Goal: Task Accomplishment & Management: Use online tool/utility

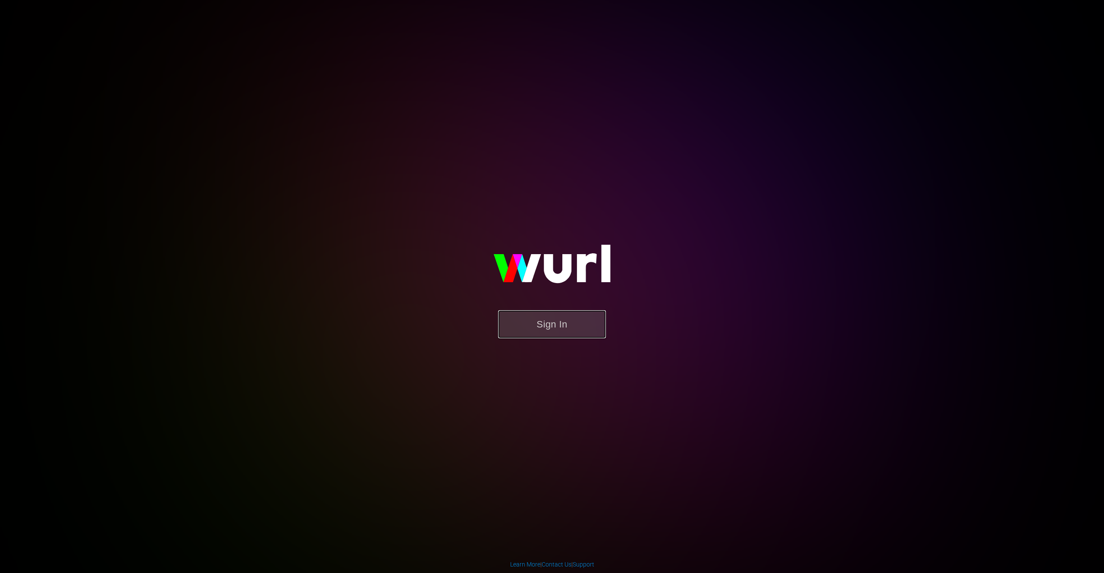
click at [533, 317] on button "Sign In" at bounding box center [552, 324] width 108 height 28
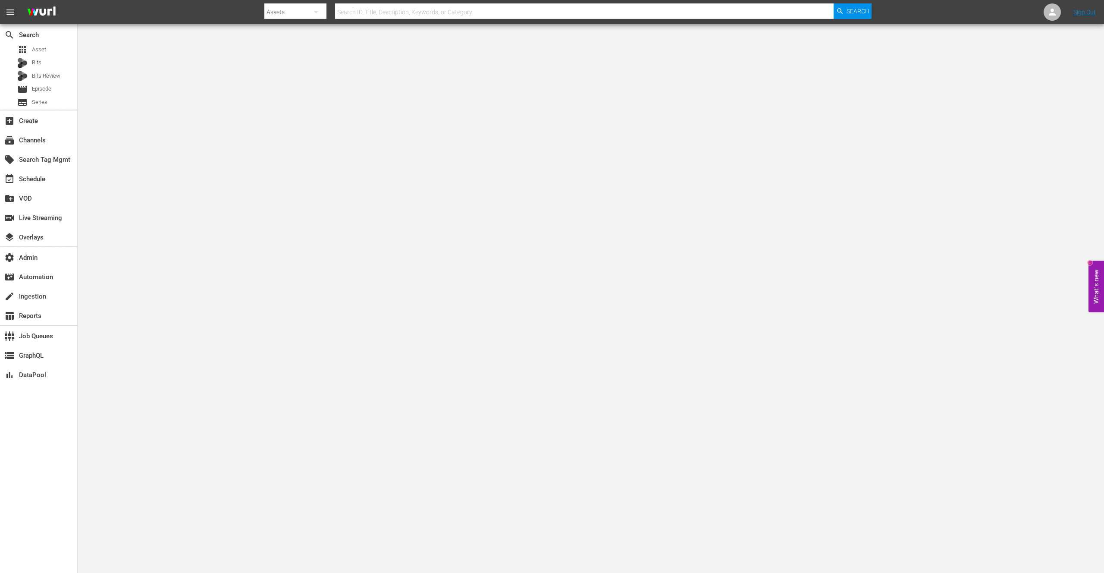
click at [205, 102] on body "menu Search By Assets Search ID, Title, Description, Keywords, or Category Sear…" at bounding box center [552, 286] width 1104 height 573
click at [39, 45] on span "Asset" at bounding box center [39, 49] width 14 height 9
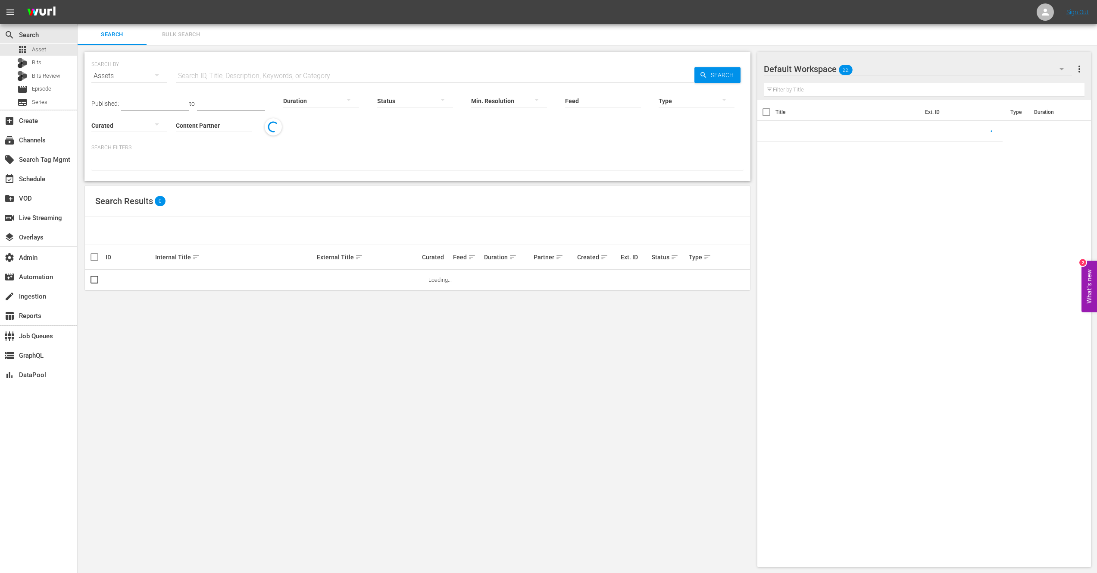
click at [273, 71] on input "text" at bounding box center [435, 76] width 519 height 21
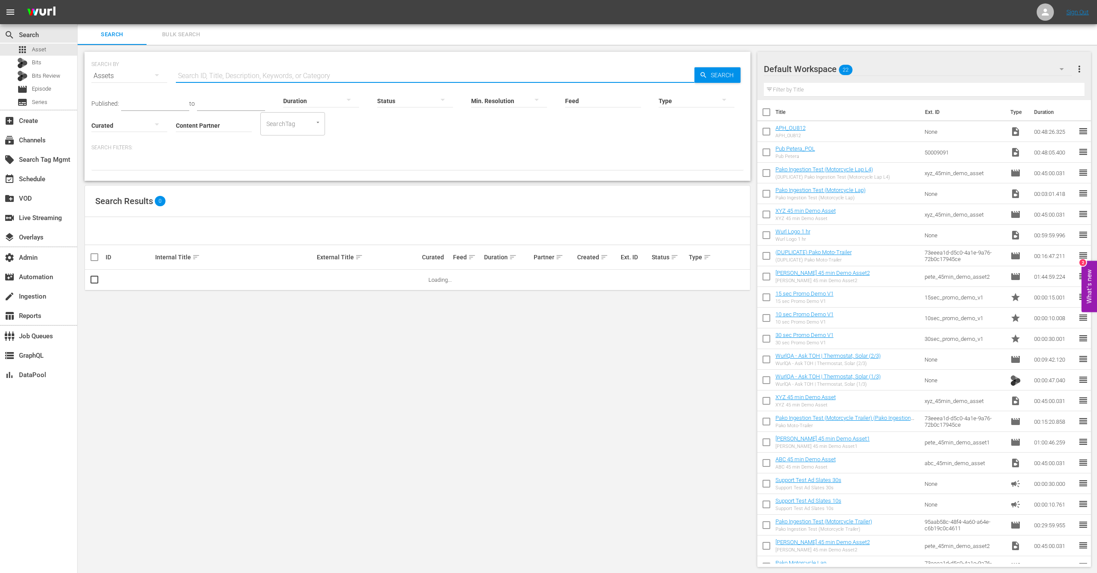
paste input "66699472"
type input "66699472"
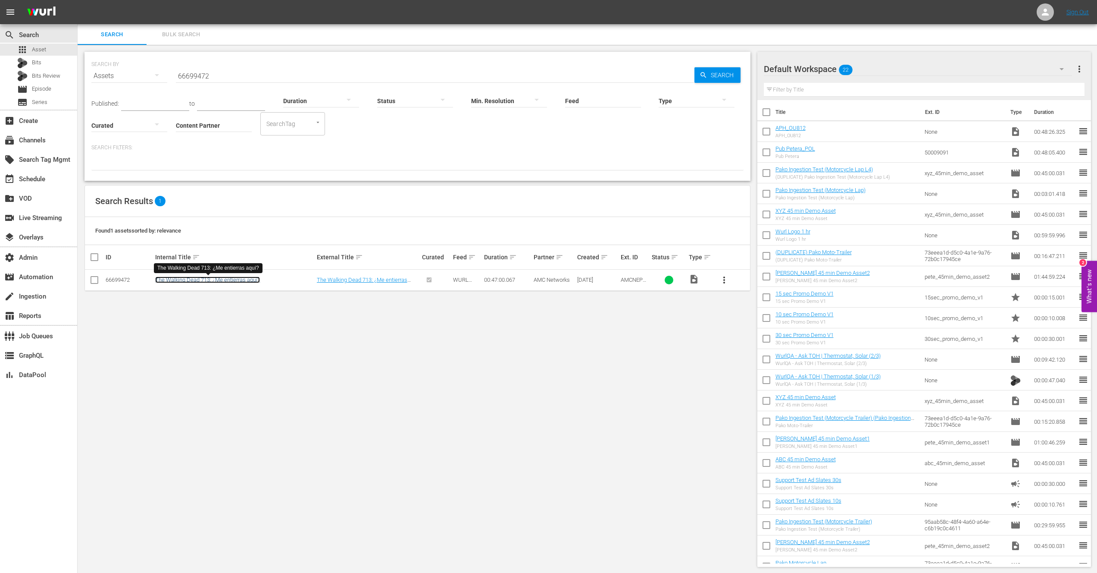
click at [231, 278] on link "The Walking Dead 713: ¿Me entierras aquí?" at bounding box center [207, 279] width 105 height 6
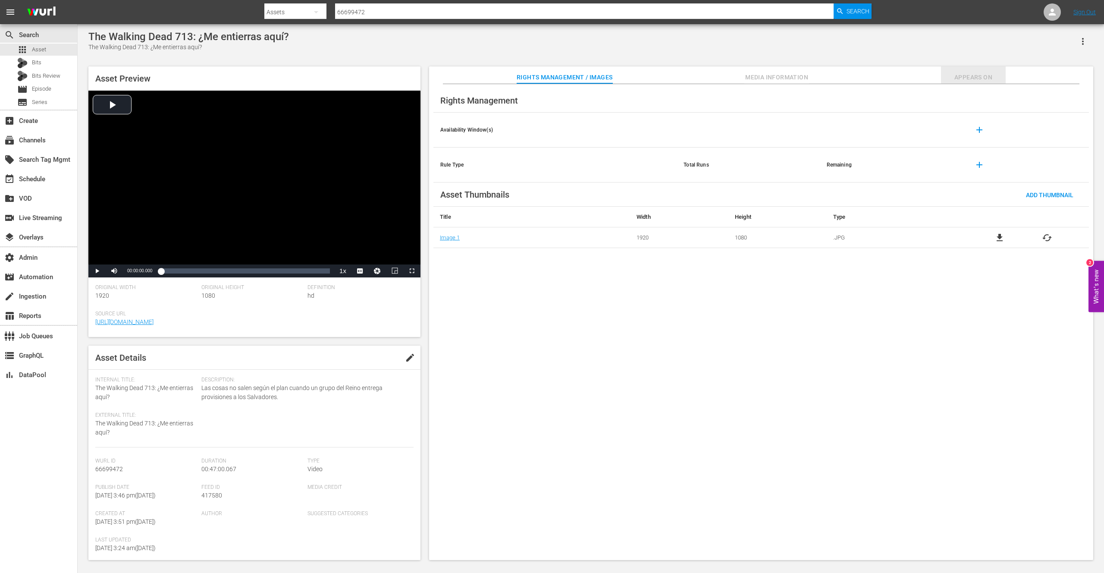
click at [962, 78] on span "Appears On" at bounding box center [973, 77] width 65 height 11
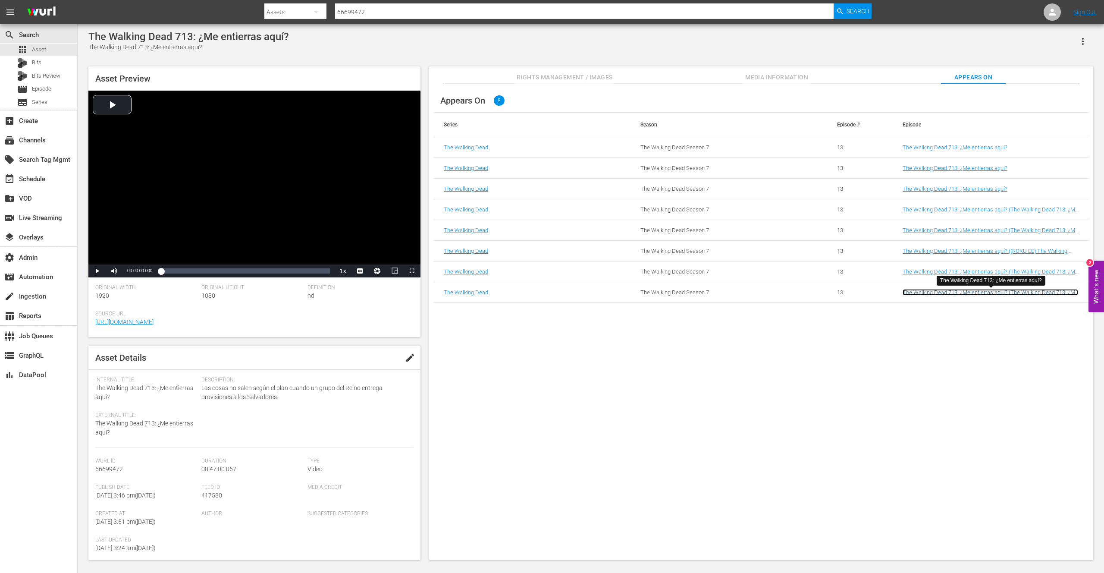
click at [947, 293] on link "The Walking Dead 713: ¿Me entierras aquí? (The Walking Dead 713: ¿Me entierras …" at bounding box center [991, 295] width 176 height 13
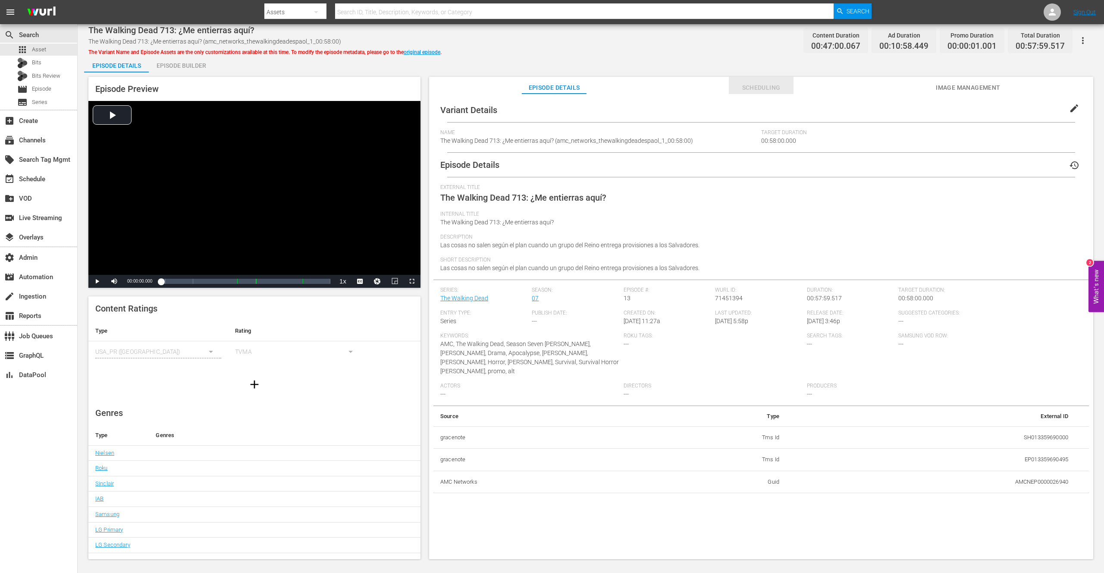
click at [772, 80] on button "Scheduling" at bounding box center [761, 85] width 65 height 17
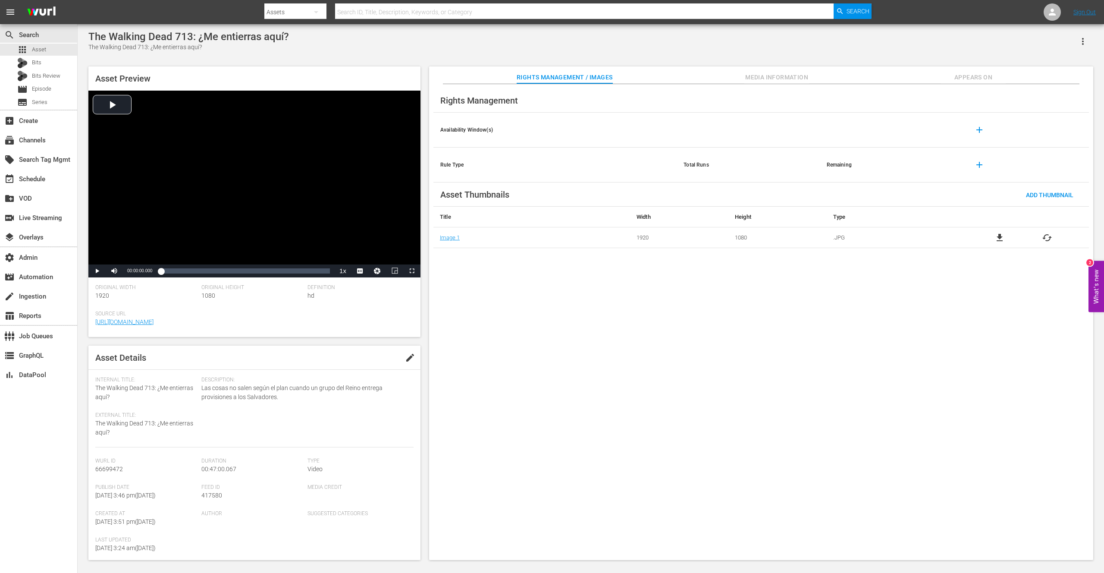
click at [963, 76] on span "Appears On" at bounding box center [973, 77] width 65 height 11
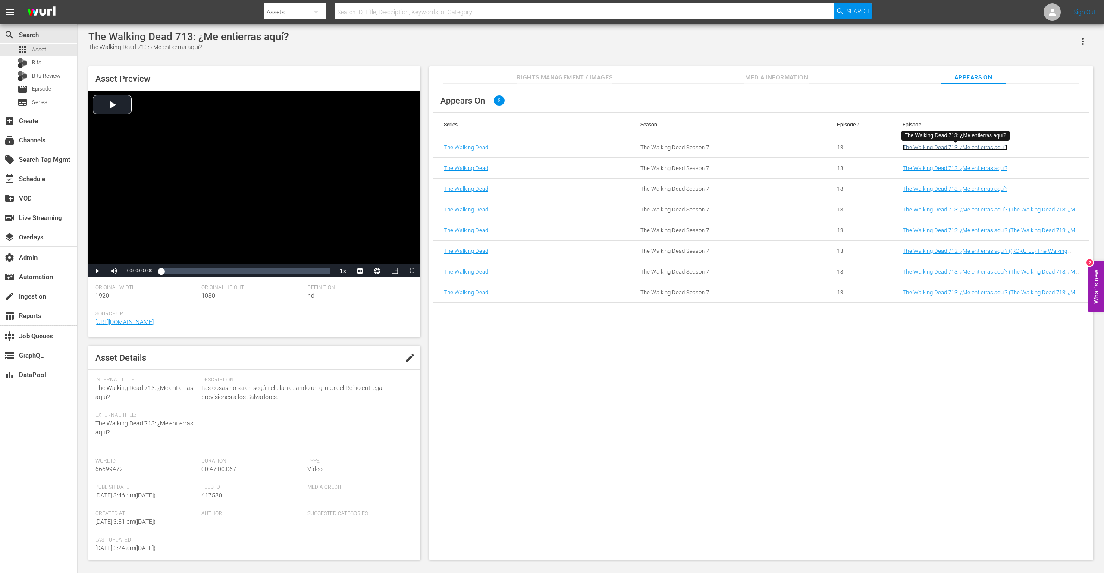
click at [953, 147] on link "The Walking Dead 713: ¿Me entierras aquí?" at bounding box center [955, 147] width 105 height 6
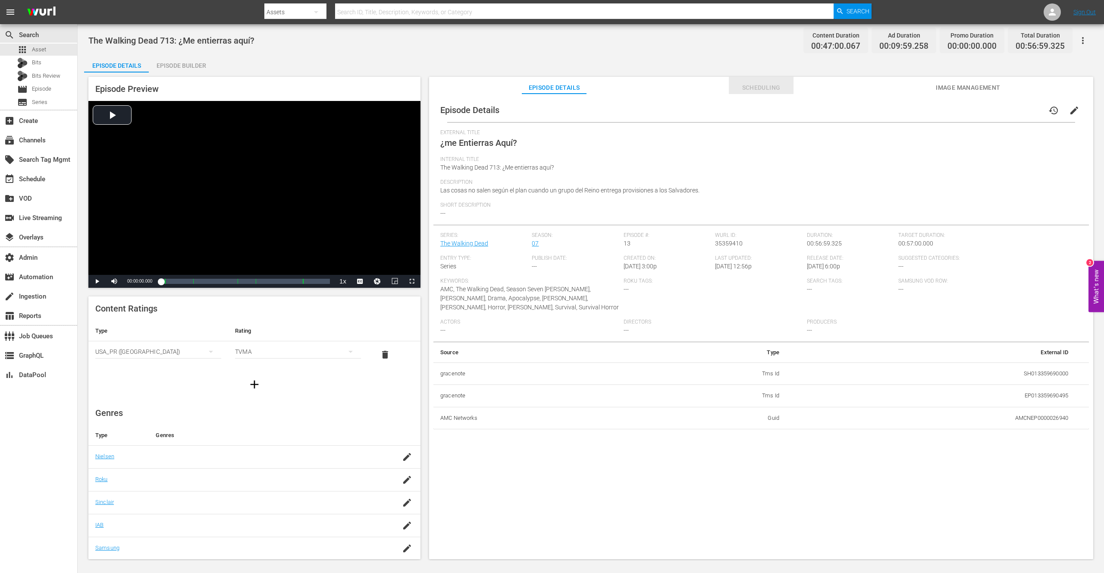
click at [763, 90] on span "Scheduling" at bounding box center [761, 87] width 65 height 11
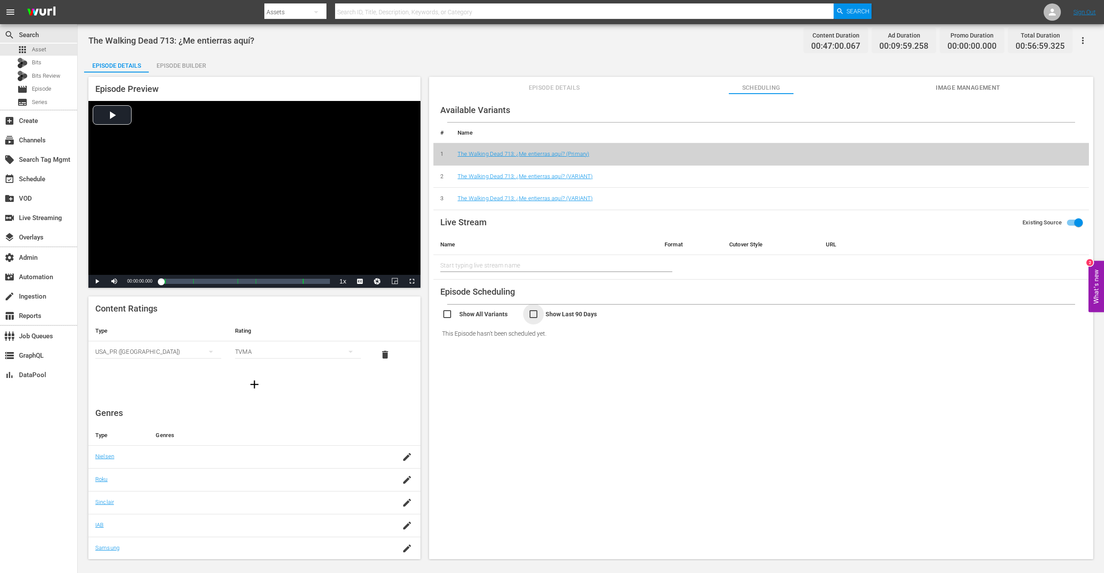
click at [530, 315] on input "checkbox" at bounding box center [571, 315] width 86 height 13
click at [533, 315] on input "checkbox" at bounding box center [571, 315] width 86 height 13
checkbox input "false"
click at [450, 315] on input "checkbox" at bounding box center [485, 315] width 86 height 13
click at [448, 337] on input "checkbox" at bounding box center [485, 340] width 86 height 13
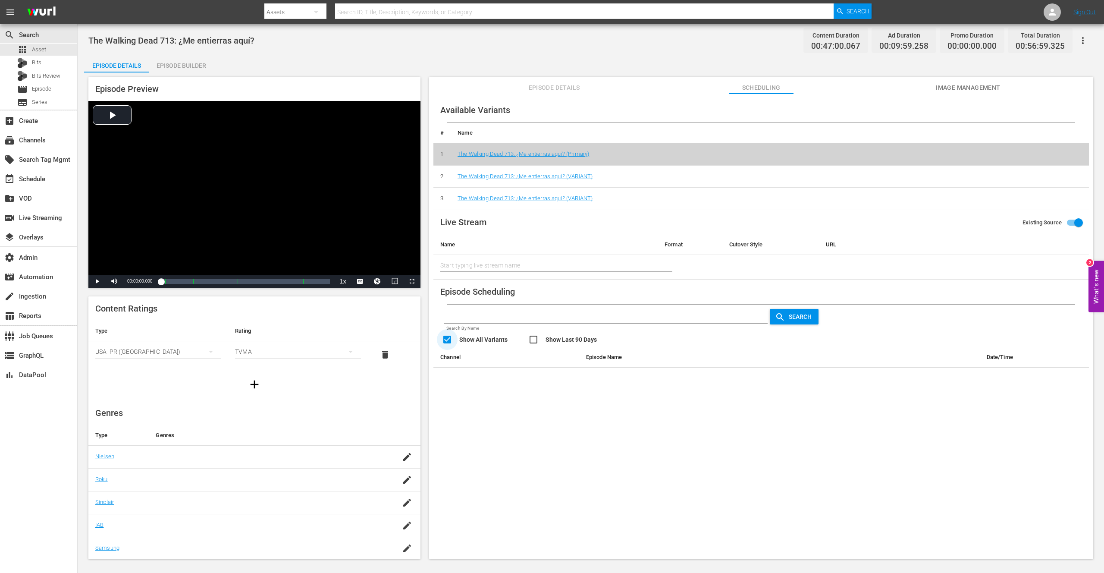
checkbox input "false"
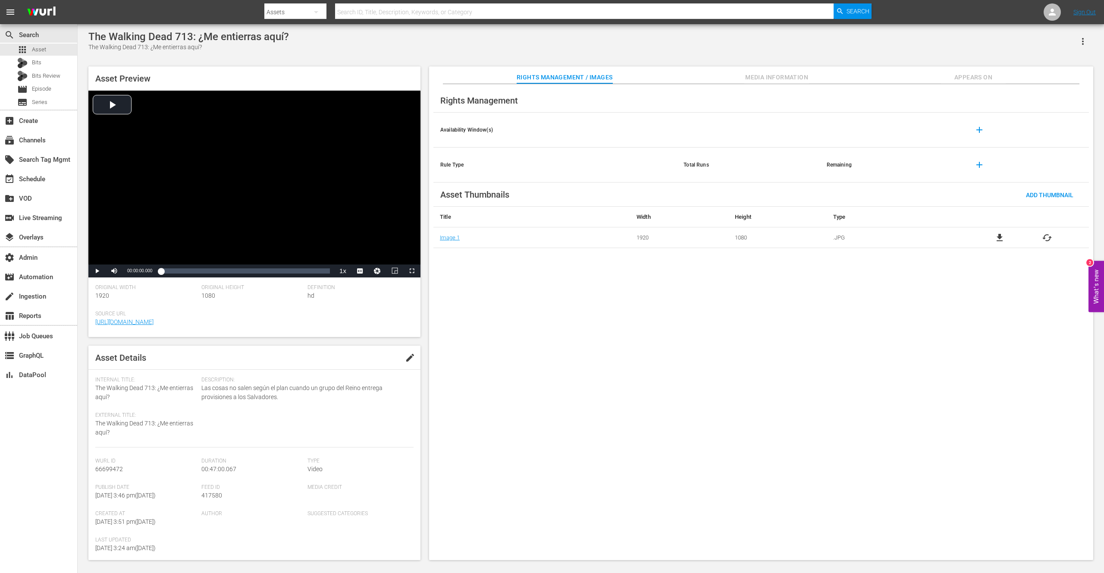
click at [962, 75] on span "Appears On" at bounding box center [973, 77] width 65 height 11
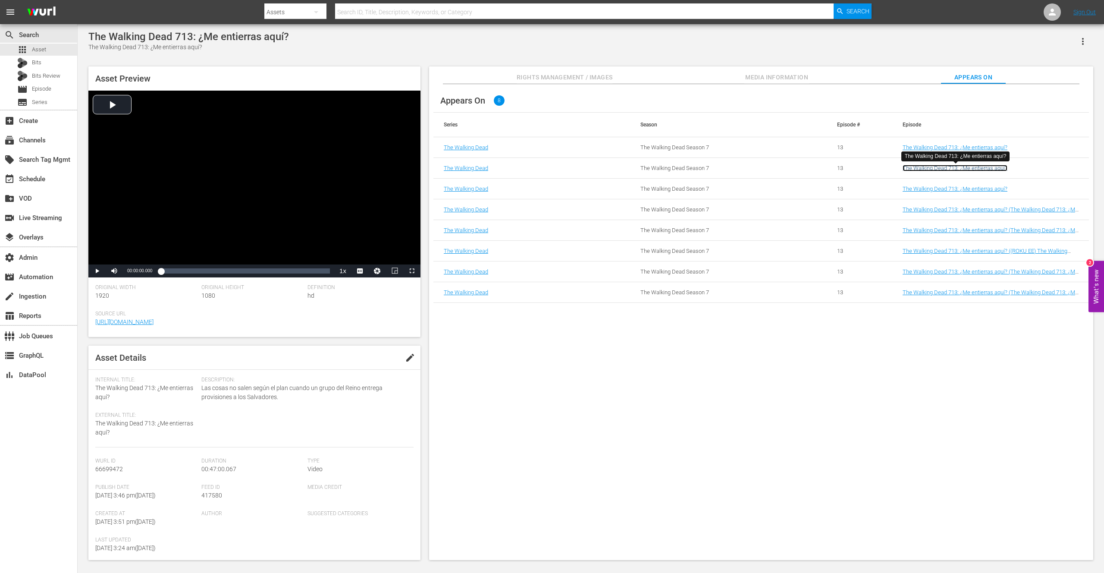
click at [949, 168] on link "The Walking Dead 713: ¿Me entierras aquí?" at bounding box center [955, 168] width 105 height 6
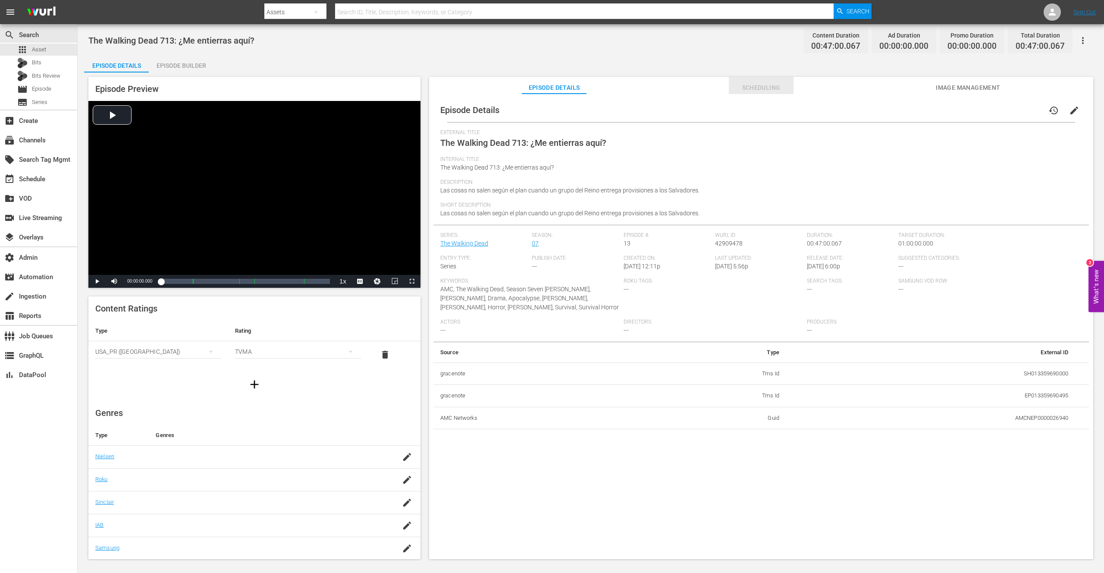
click at [758, 85] on span "Scheduling" at bounding box center [761, 87] width 65 height 11
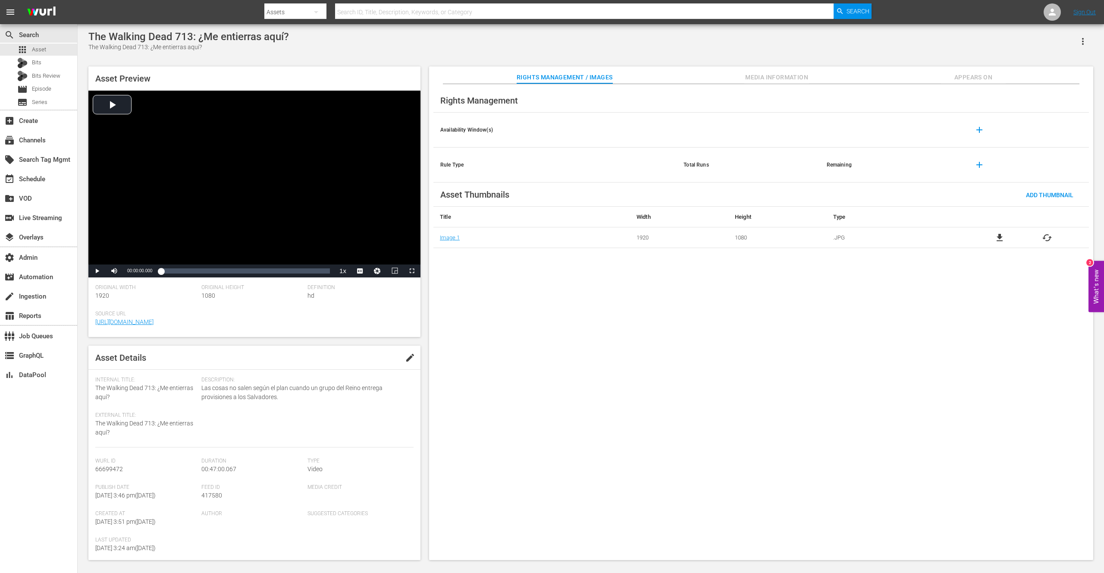
click at [977, 81] on div "Rights Management / Images Media Information Appears On Rights Management Avail…" at bounding box center [761, 312] width 664 height 493
click at [972, 75] on span "Appears On" at bounding box center [973, 77] width 65 height 11
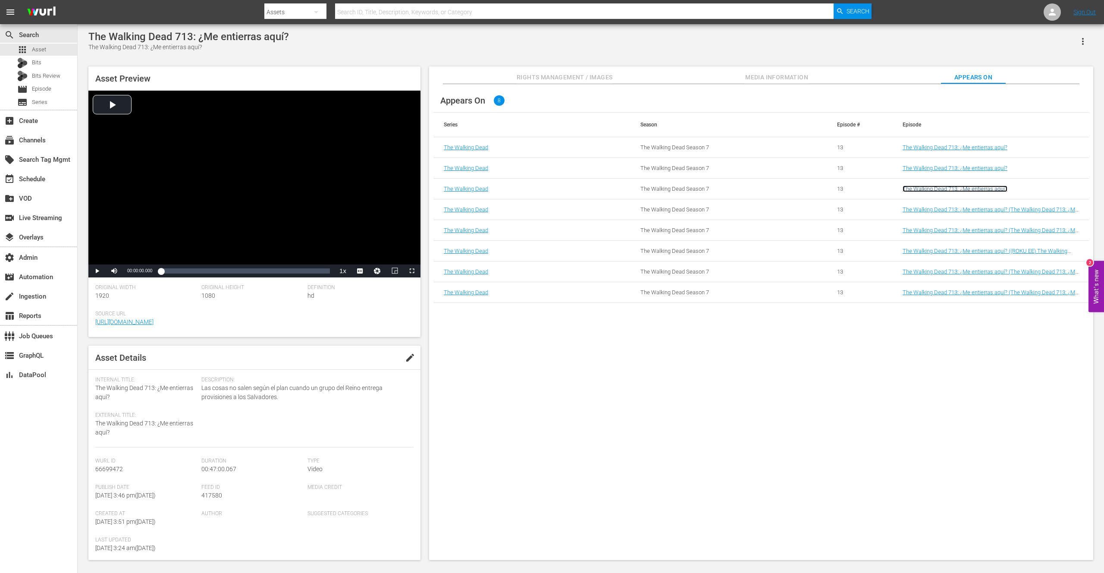
click at [964, 186] on link "The Walking Dead 713: ¿Me entierras aquí?" at bounding box center [955, 188] width 105 height 6
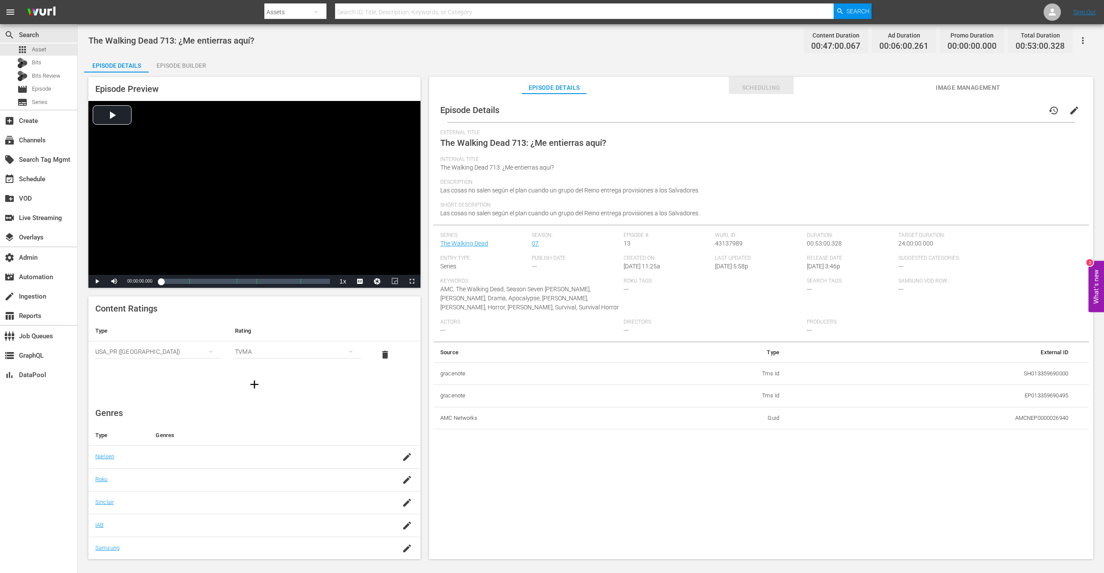
click at [759, 90] on span "Scheduling" at bounding box center [761, 87] width 65 height 11
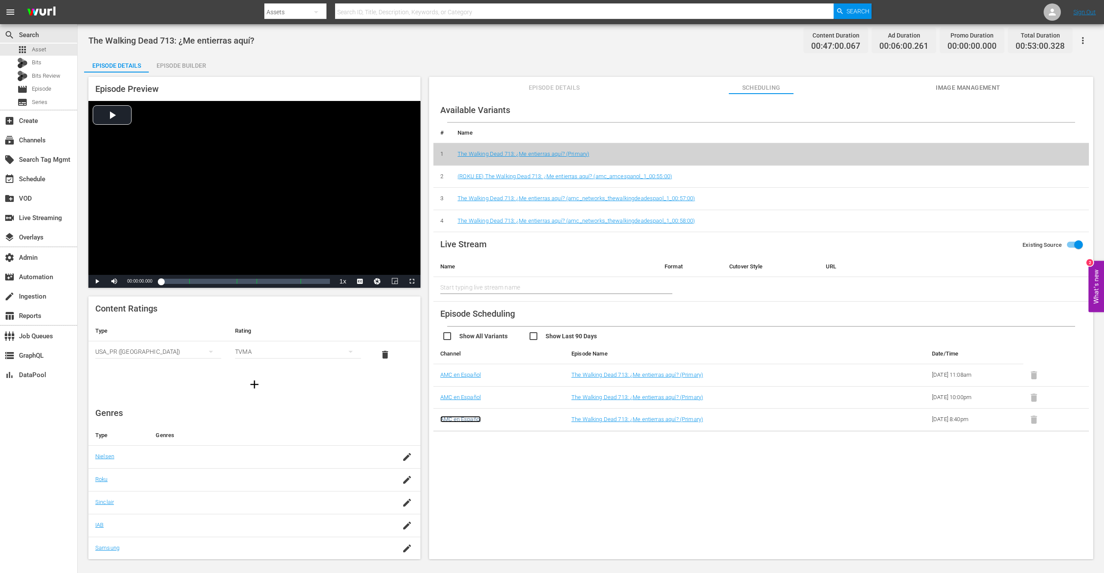
click at [474, 420] on link "AMC en Español" at bounding box center [460, 419] width 41 height 6
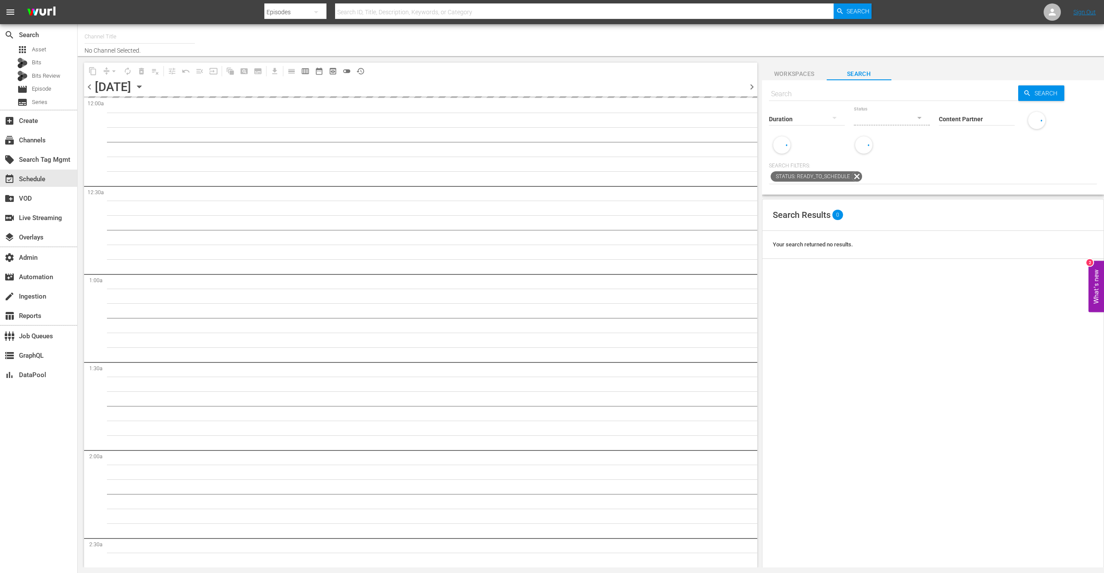
type input "AMC en Español (Roku) (1362)"
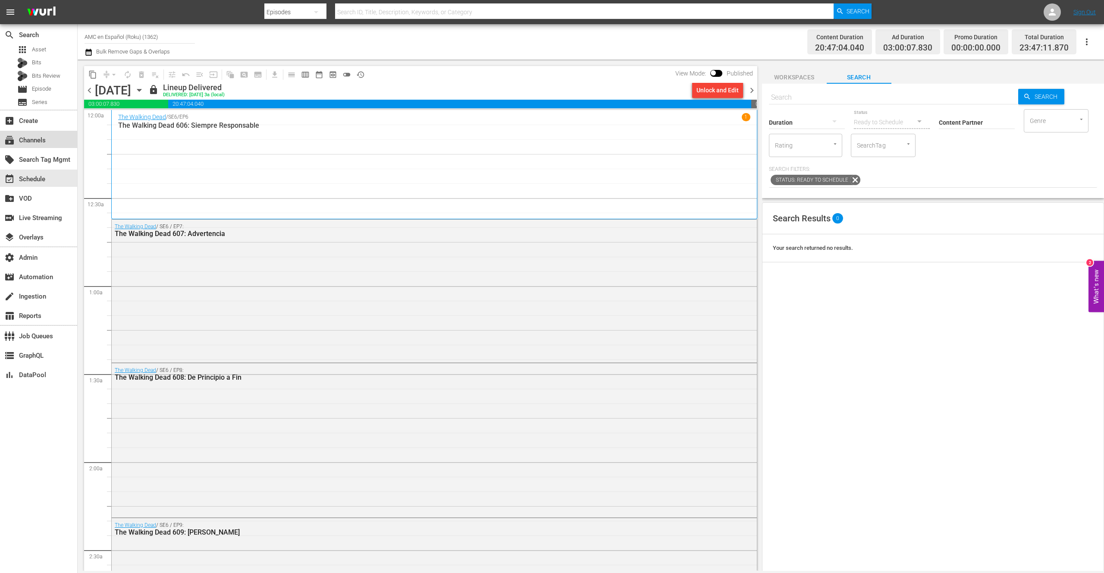
click at [39, 139] on div "subscriptions Channels" at bounding box center [24, 139] width 48 height 8
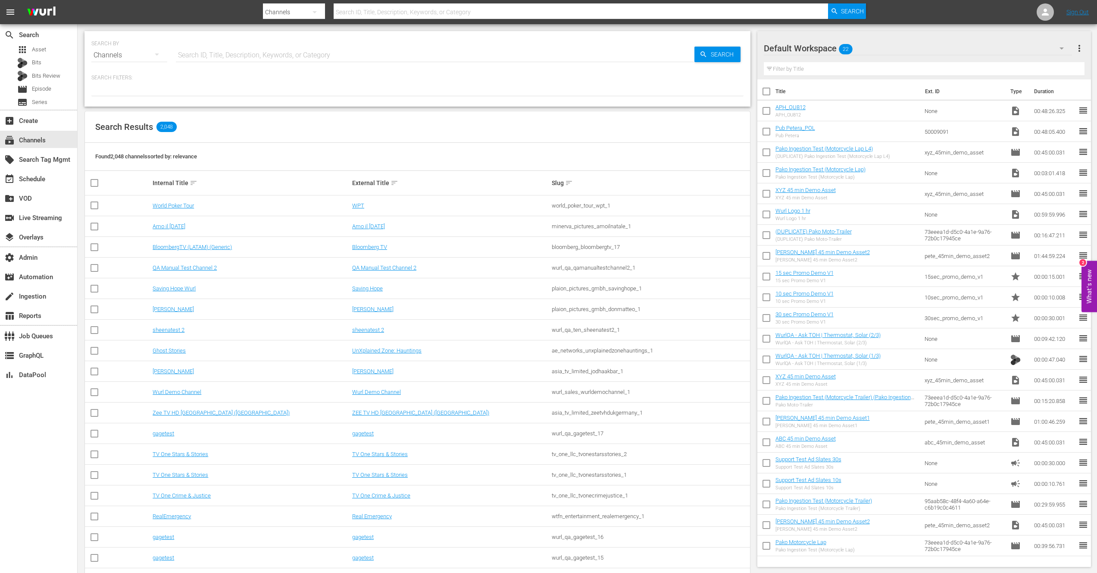
click at [223, 56] on input "text" at bounding box center [435, 55] width 519 height 21
type input "AMC en"
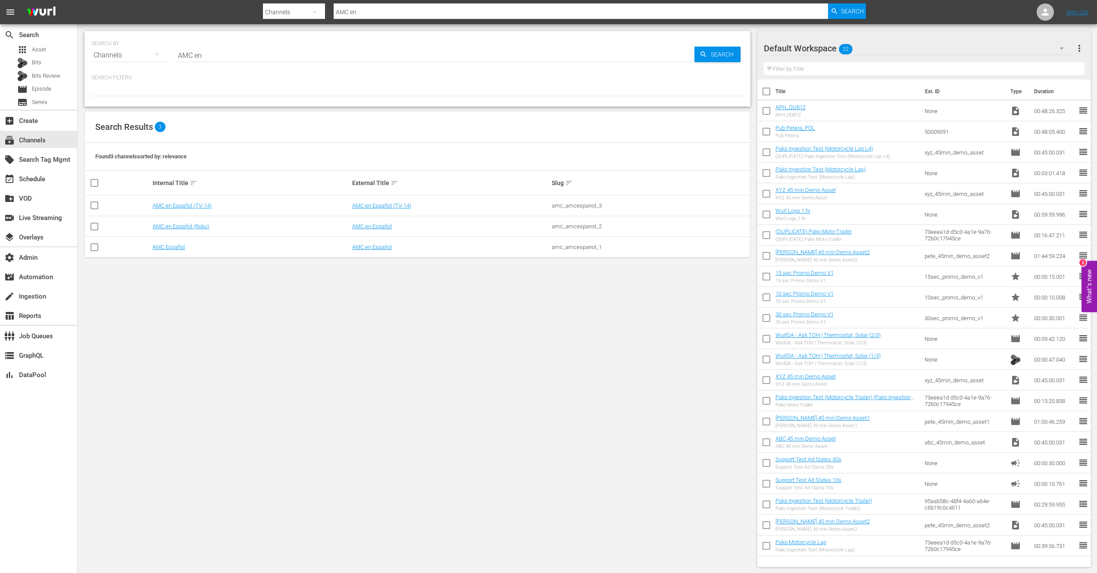
click at [571, 223] on div "amc_amcespanol_2" at bounding box center [650, 226] width 197 height 6
click at [571, 224] on div "amc_amcespanol_2" at bounding box center [650, 226] width 197 height 6
copy div "amc_amcespanol_2"
click at [552, 148] on div "Found 3 channels sorted by: relevance" at bounding box center [417, 157] width 665 height 28
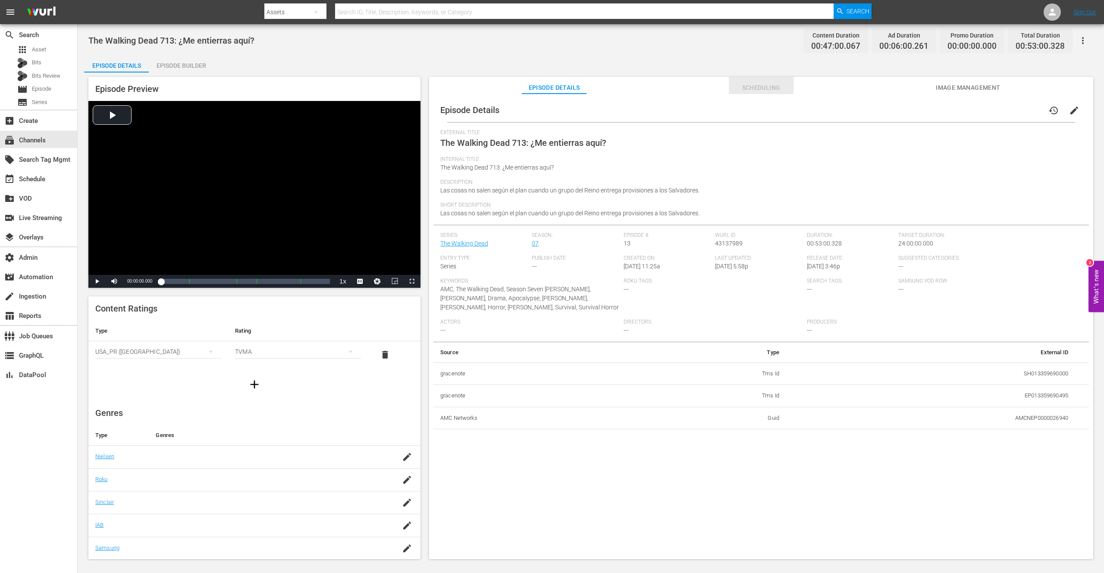
click at [764, 90] on span "Scheduling" at bounding box center [761, 87] width 65 height 11
